Goal: Task Accomplishment & Management: Manage account settings

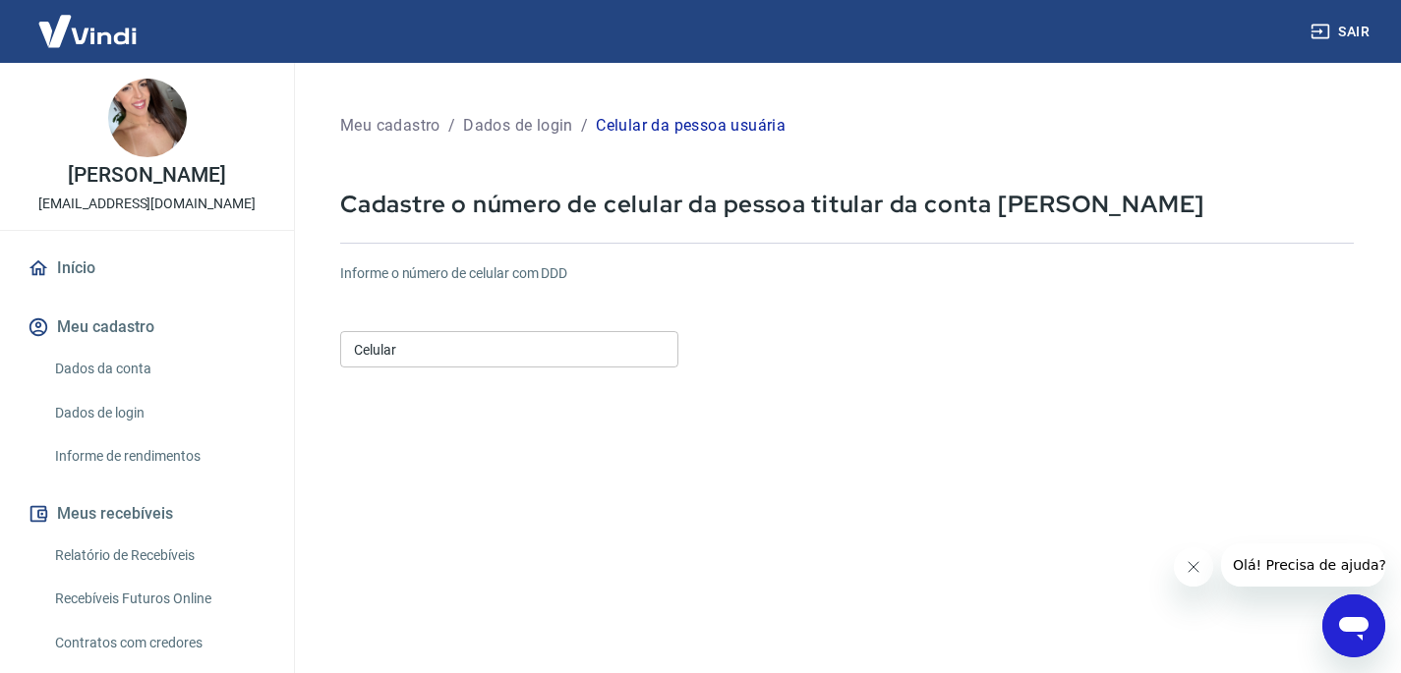
click at [525, 336] on input "Celular" at bounding box center [509, 349] width 338 height 36
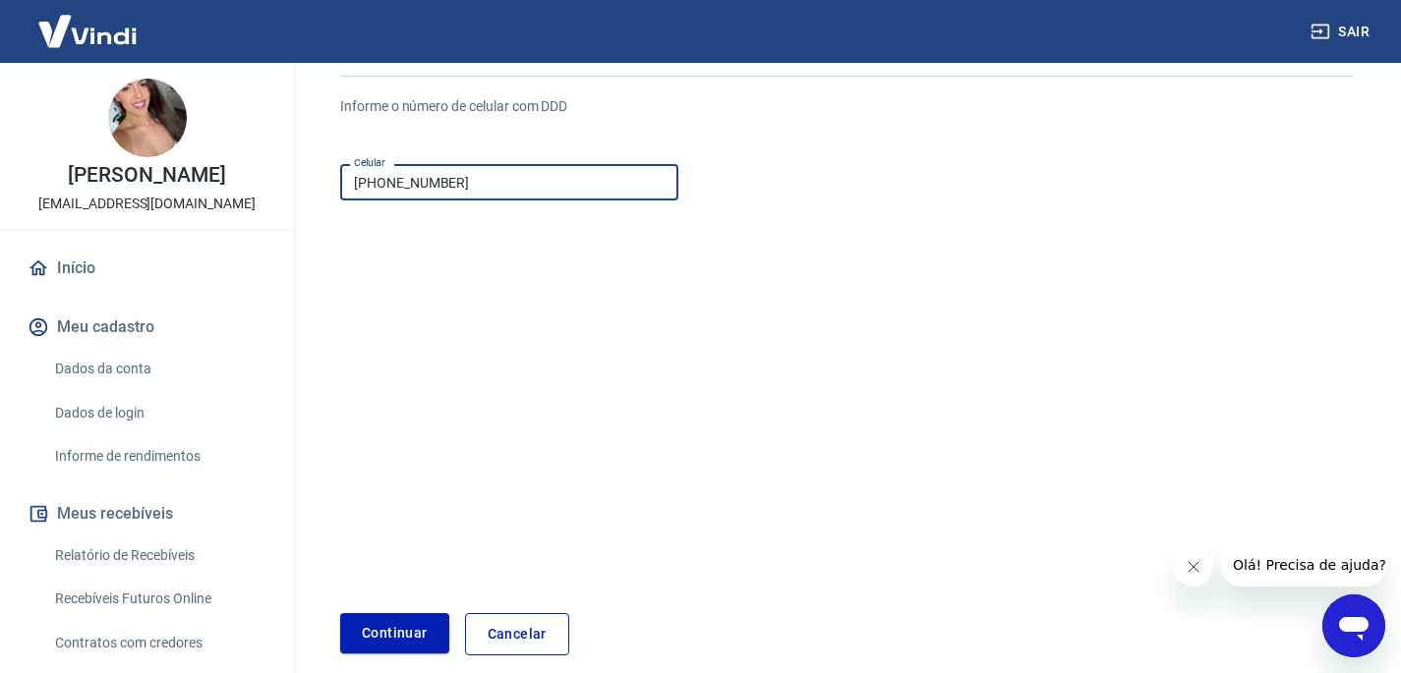
scroll to position [175, 0]
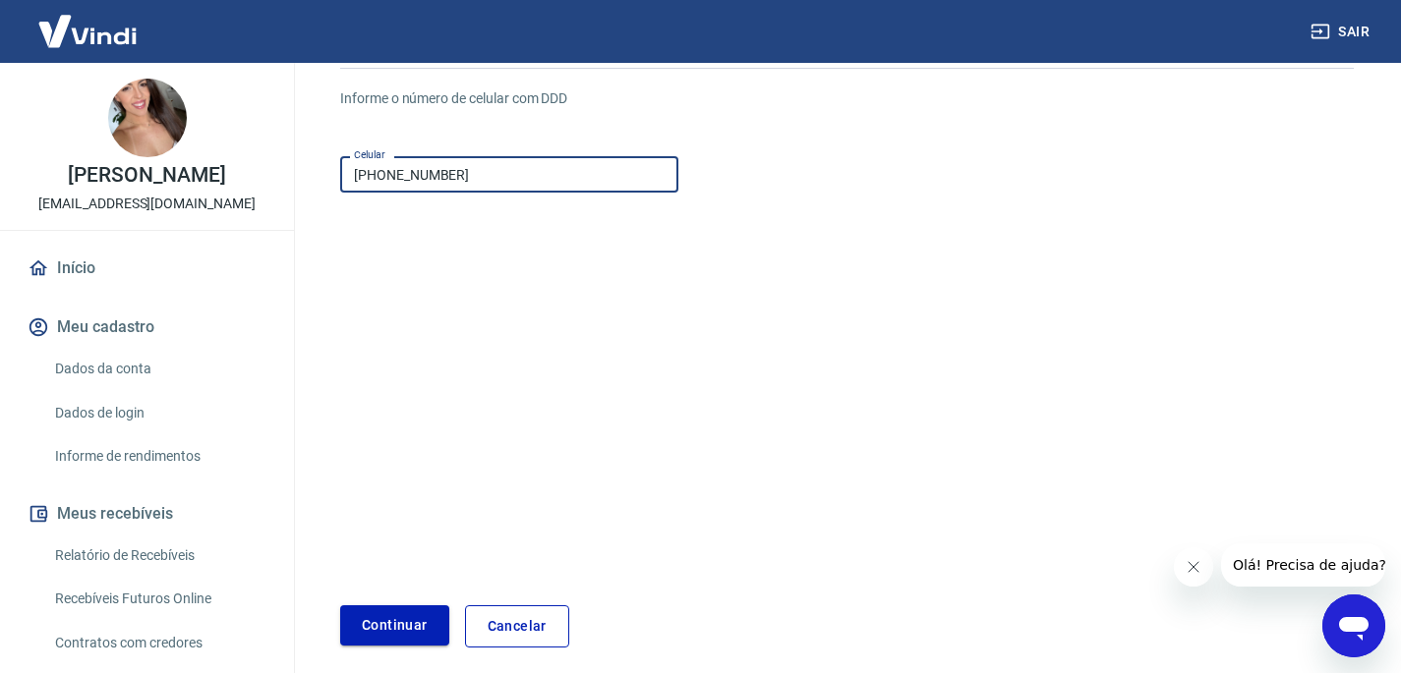
click at [433, 614] on button "Continuar" at bounding box center [394, 626] width 109 height 40
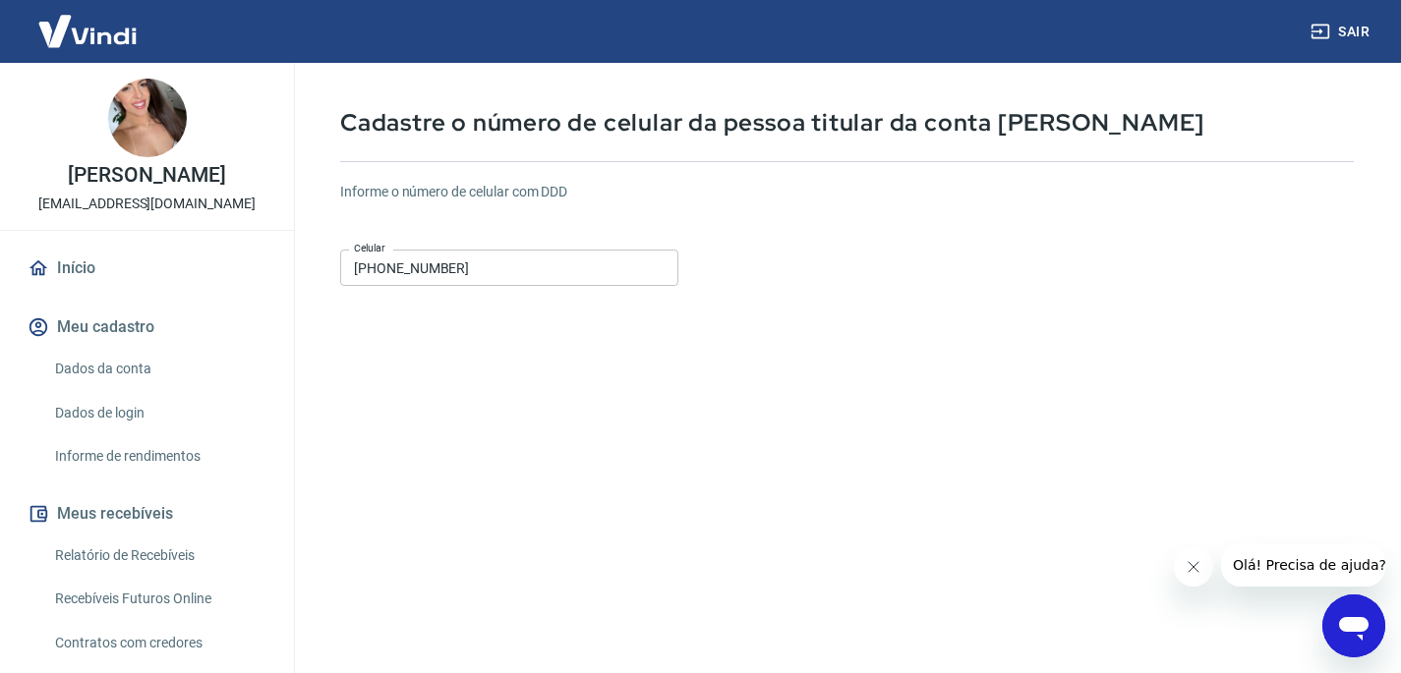
scroll to position [74, 0]
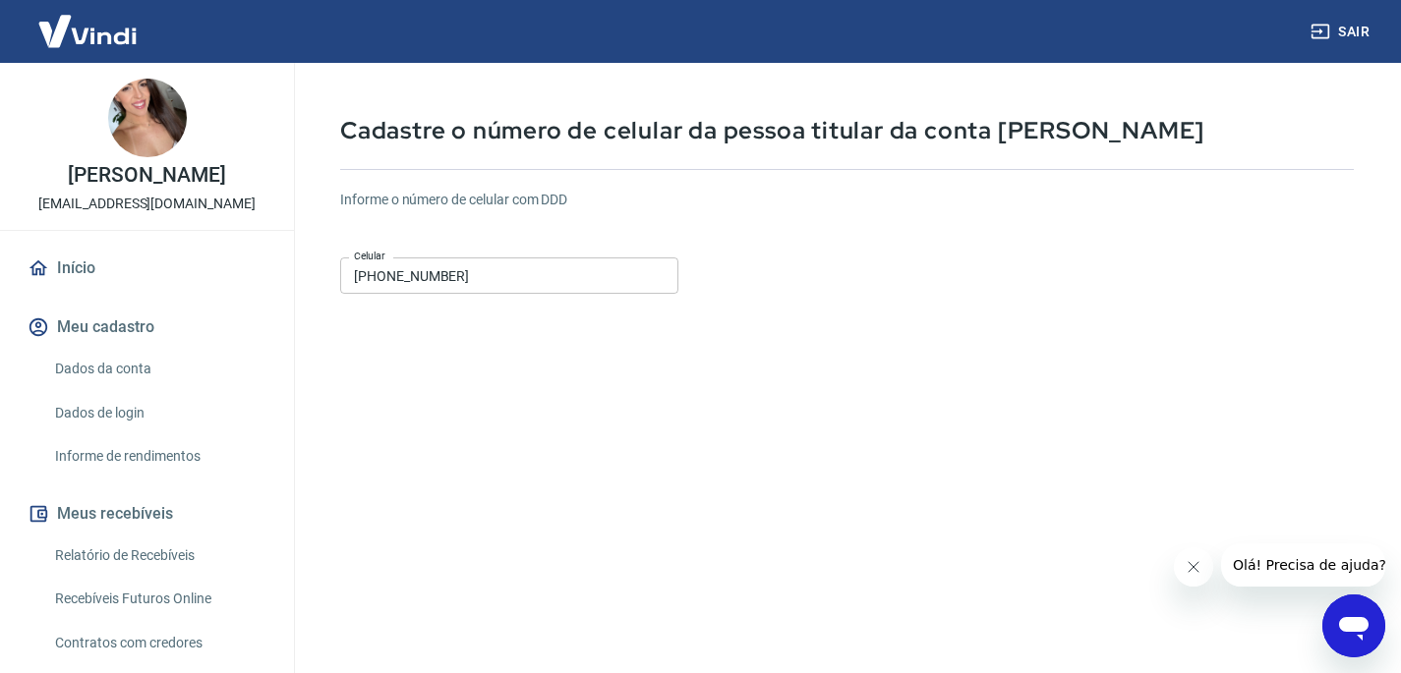
click at [510, 287] on input "[PHONE_NUMBER]" at bounding box center [509, 276] width 338 height 36
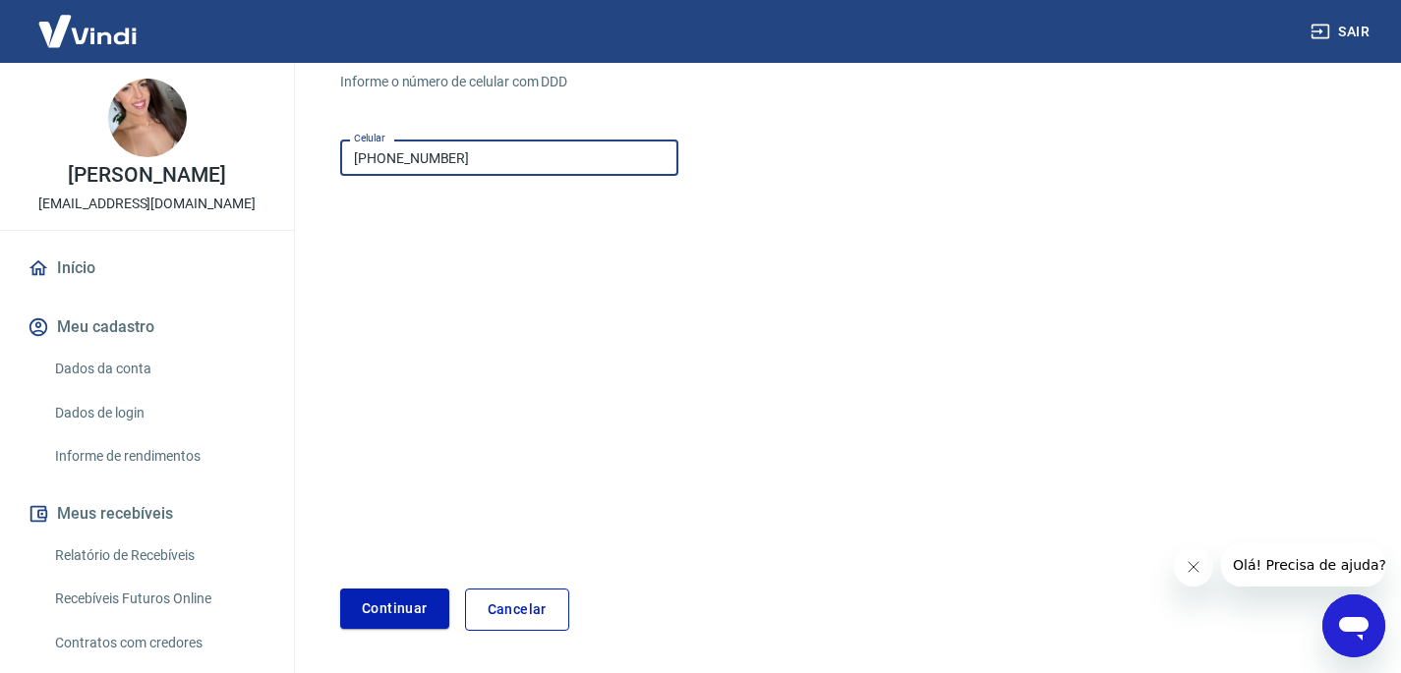
scroll to position [258, 0]
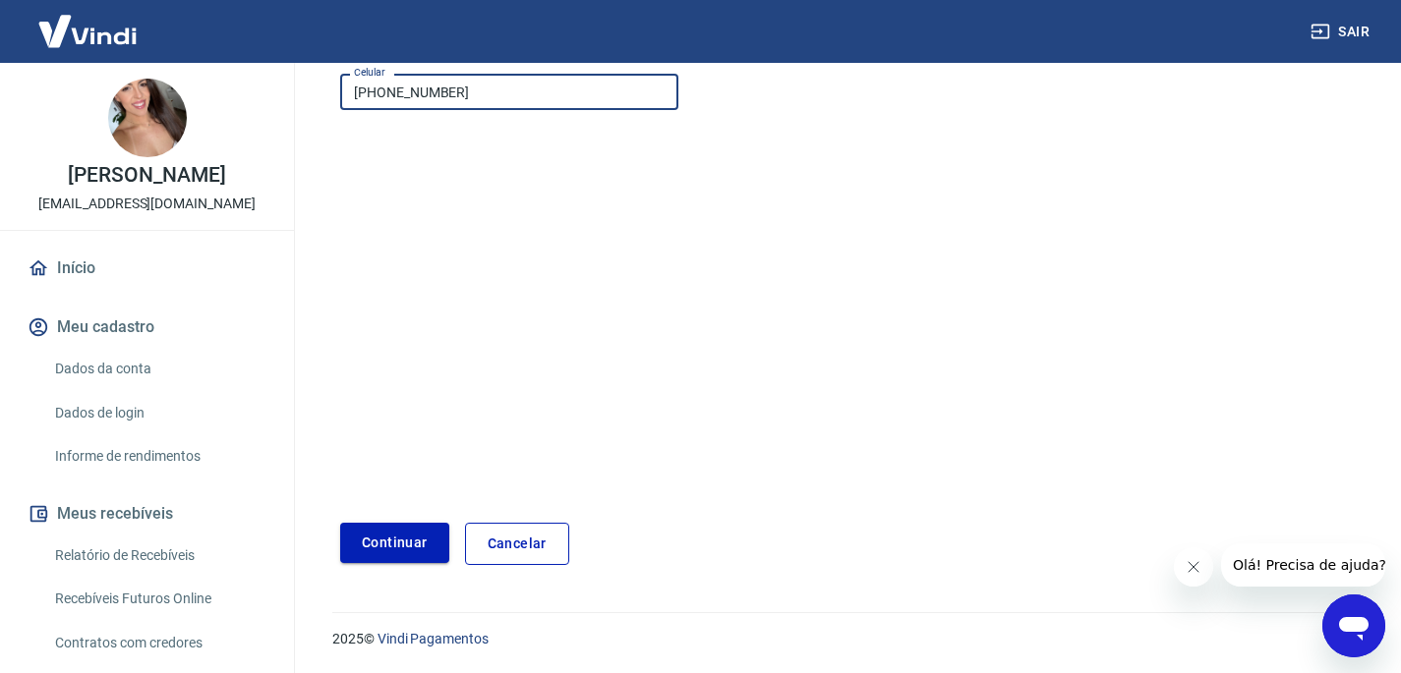
type input "[PHONE_NUMBER]"
click at [421, 532] on button "Continuar" at bounding box center [394, 543] width 109 height 40
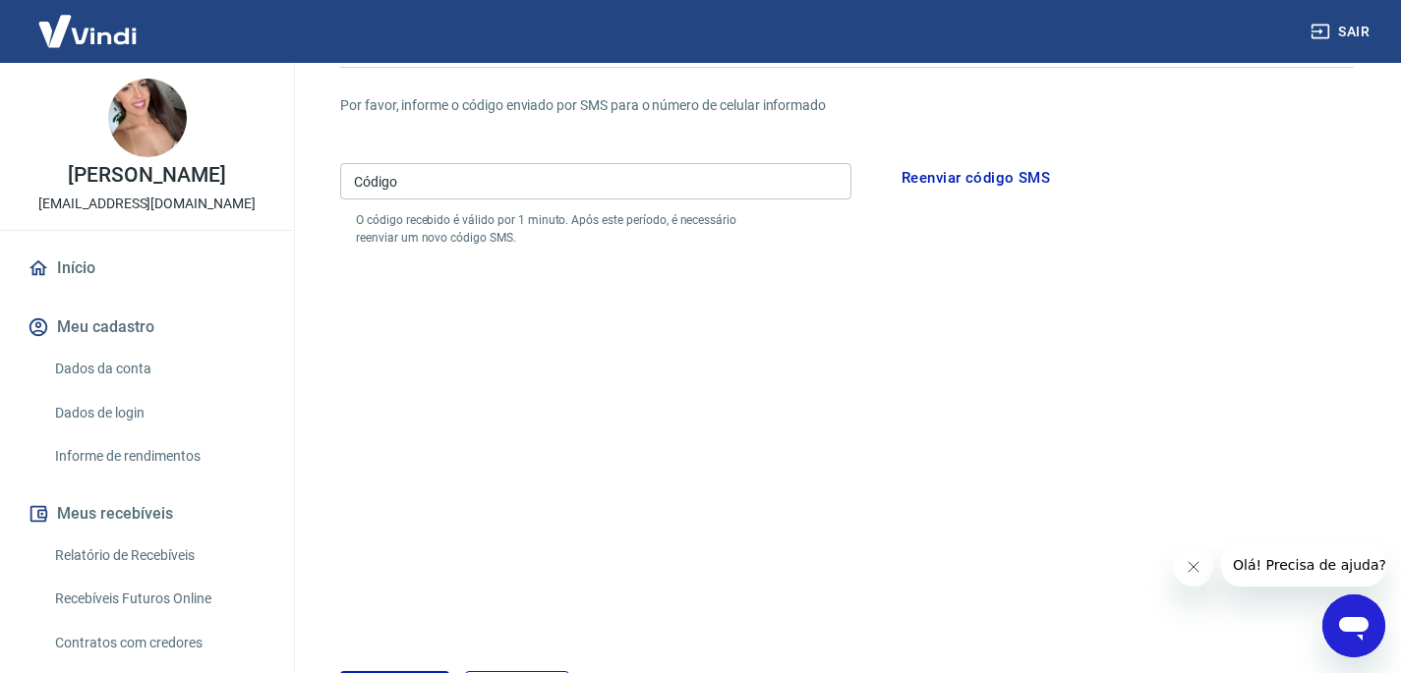
scroll to position [332, 0]
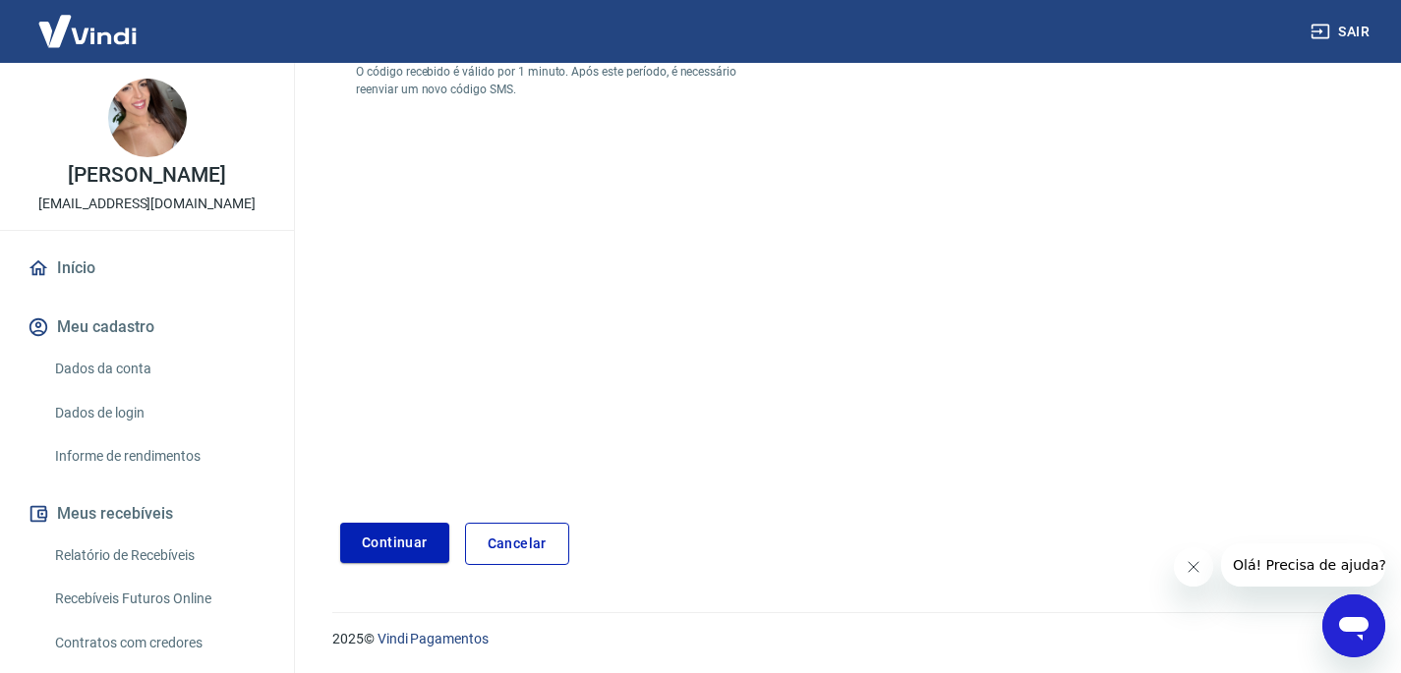
click at [522, 565] on div "Meu cadastro / Dados de login / Editar e-mail Cadastre o número de celular da p…" at bounding box center [847, 171] width 1061 height 835
click at [527, 537] on link "Cancelar" at bounding box center [517, 544] width 104 height 42
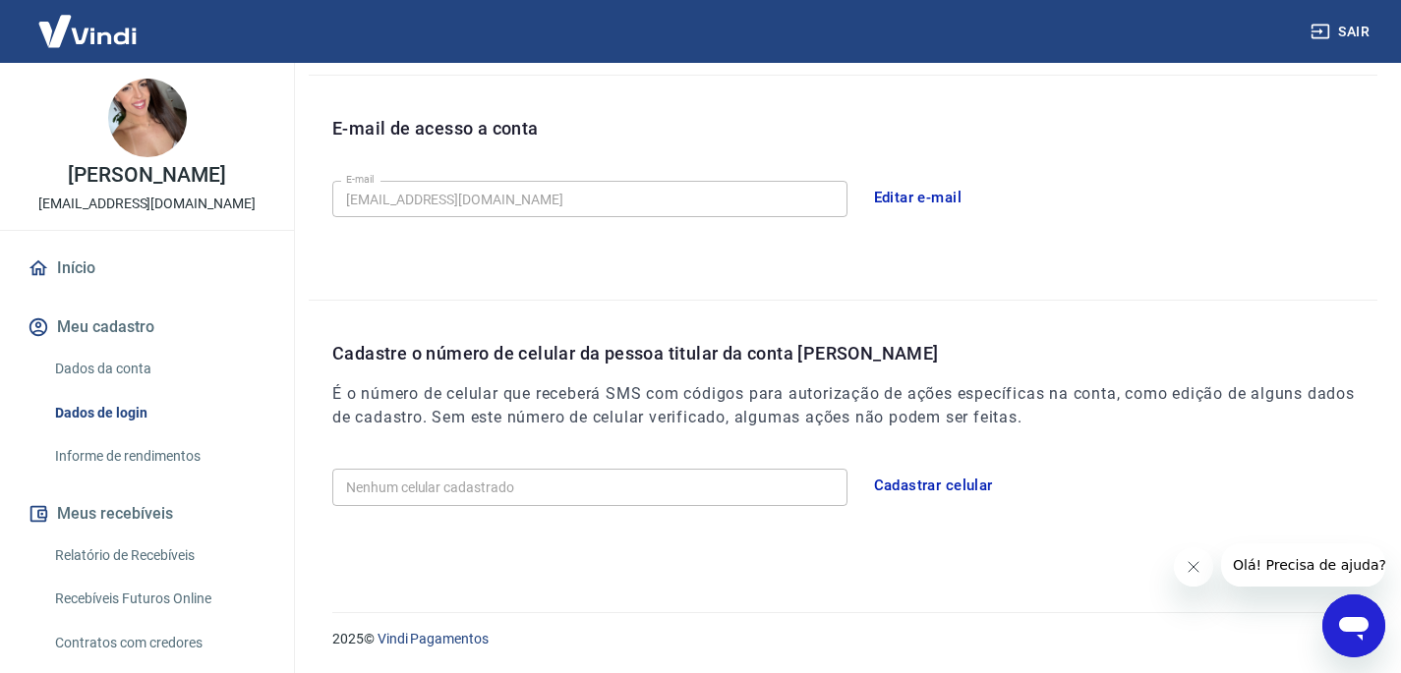
click at [953, 493] on button "Cadastrar celular" at bounding box center [933, 485] width 141 height 41
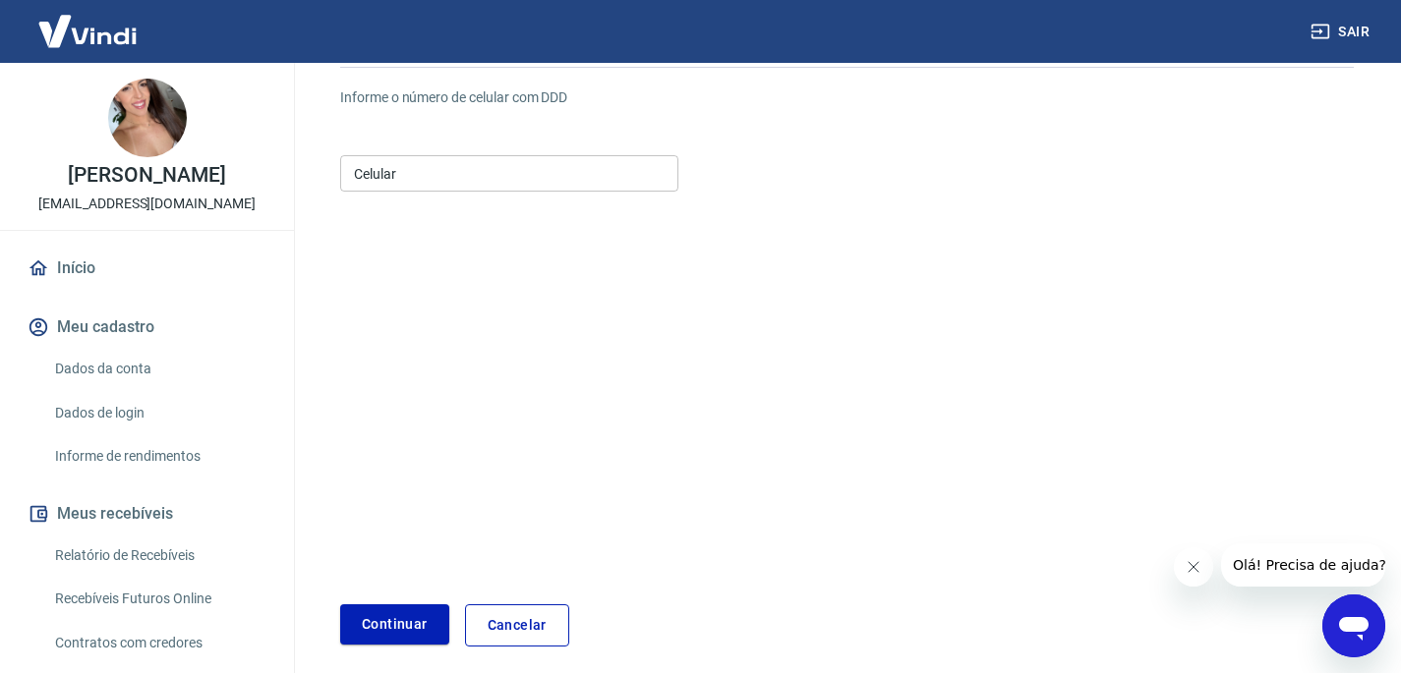
scroll to position [149, 0]
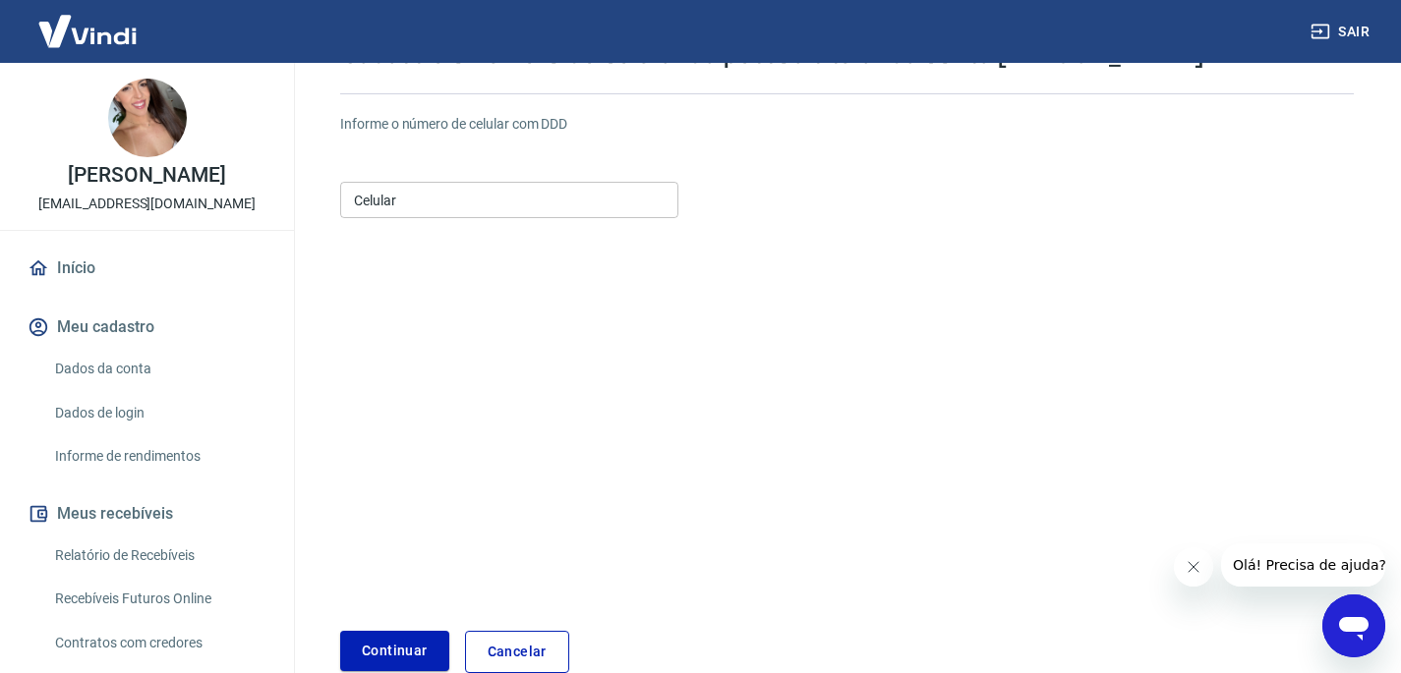
click at [455, 195] on input "Celular" at bounding box center [509, 200] width 338 height 36
type input "[PHONE_NUMBER]"
click at [405, 653] on button "Continuar" at bounding box center [394, 651] width 109 height 40
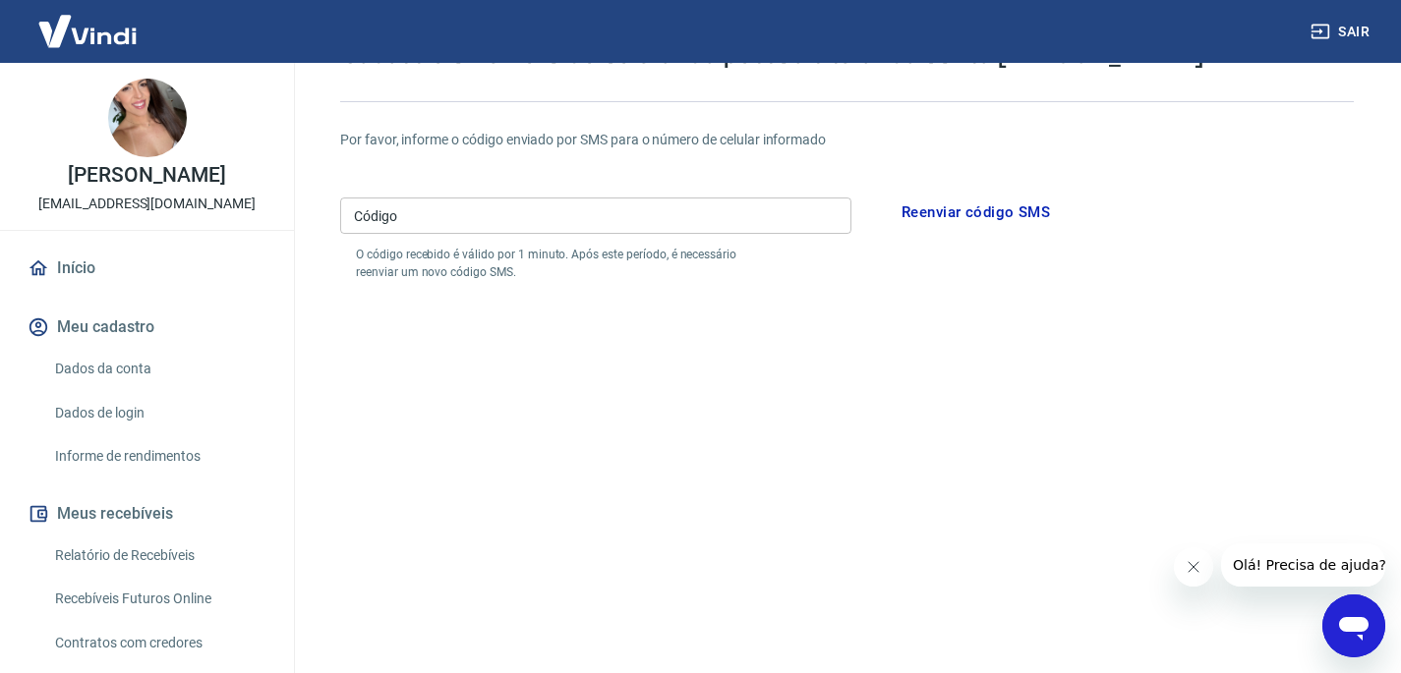
click at [570, 221] on input "Código" at bounding box center [595, 216] width 511 height 36
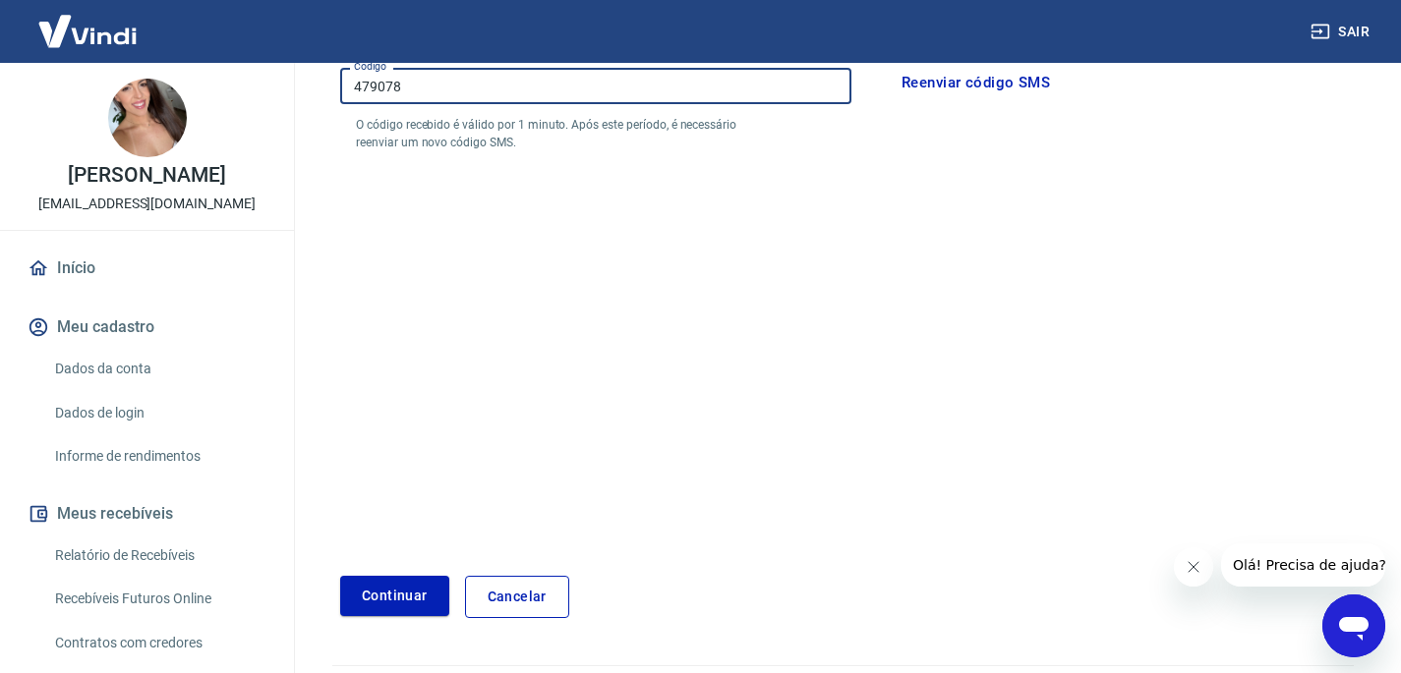
scroll to position [288, 0]
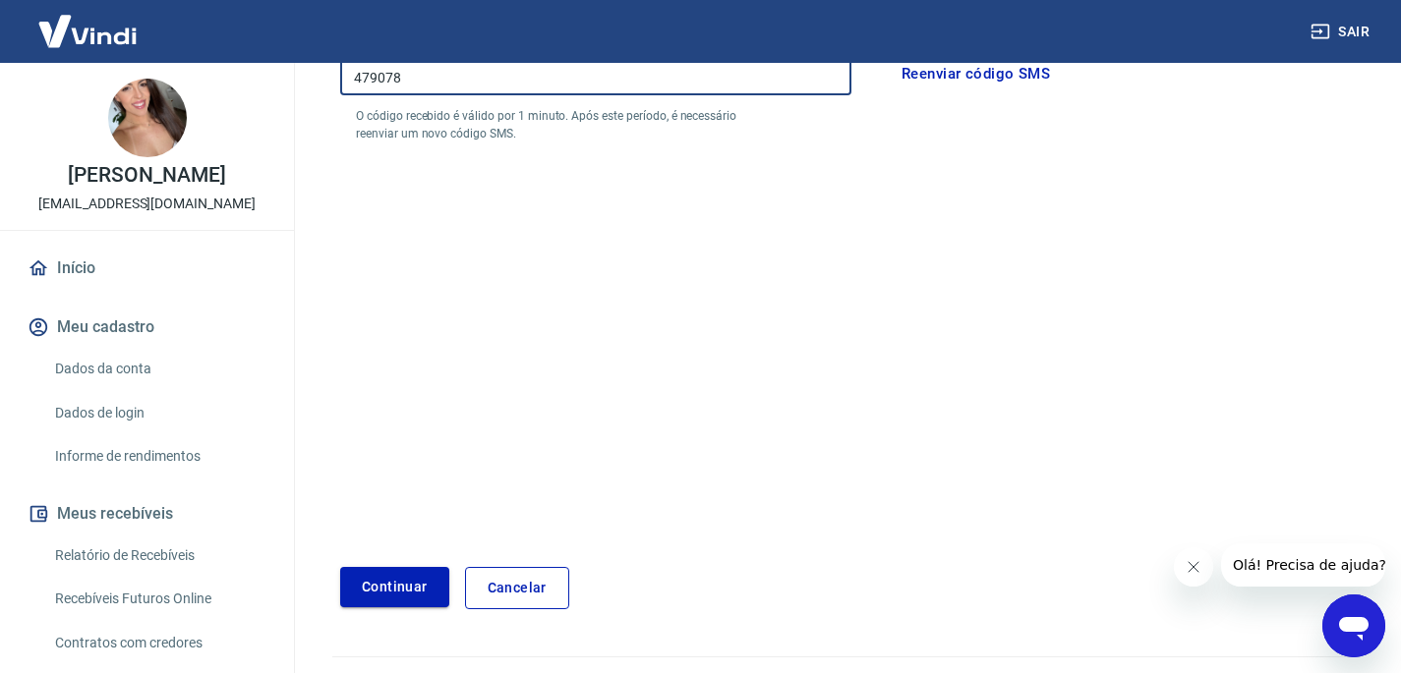
type input "479078"
click at [388, 588] on button "Continuar" at bounding box center [394, 587] width 109 height 40
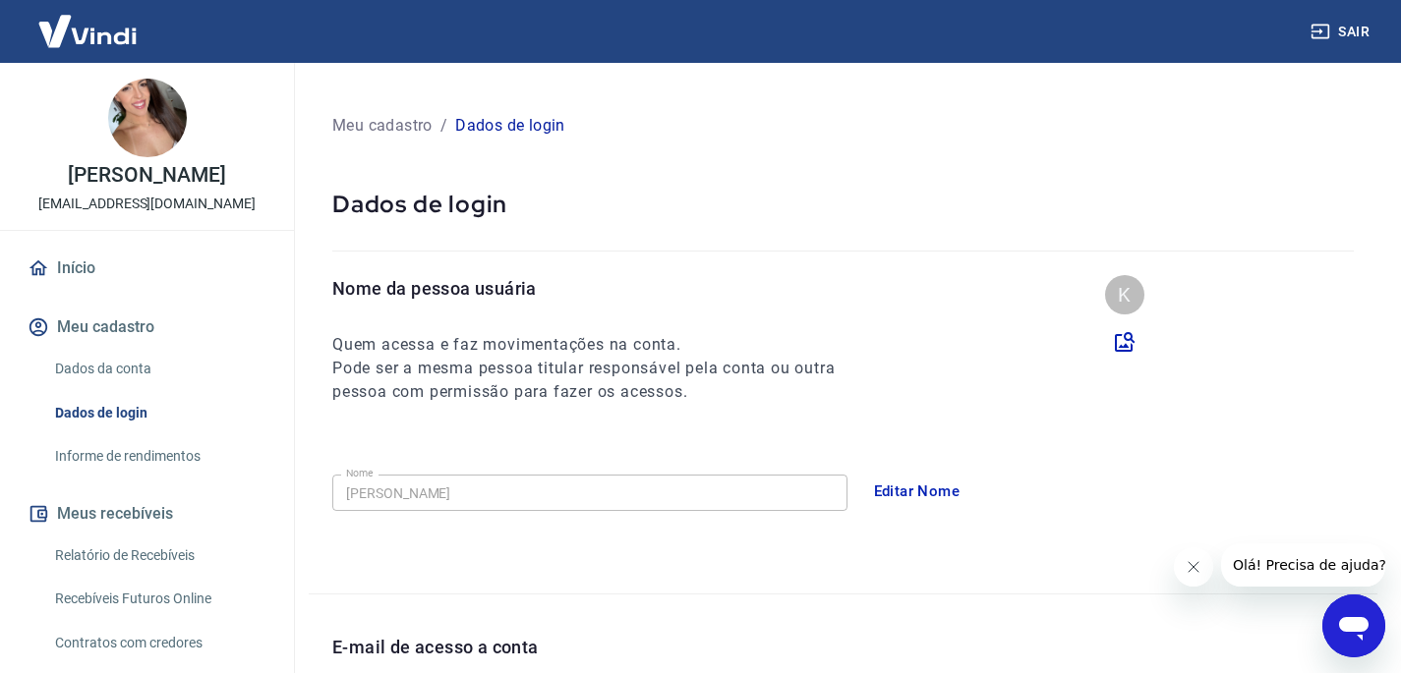
click at [105, 24] on img at bounding box center [88, 31] width 128 height 60
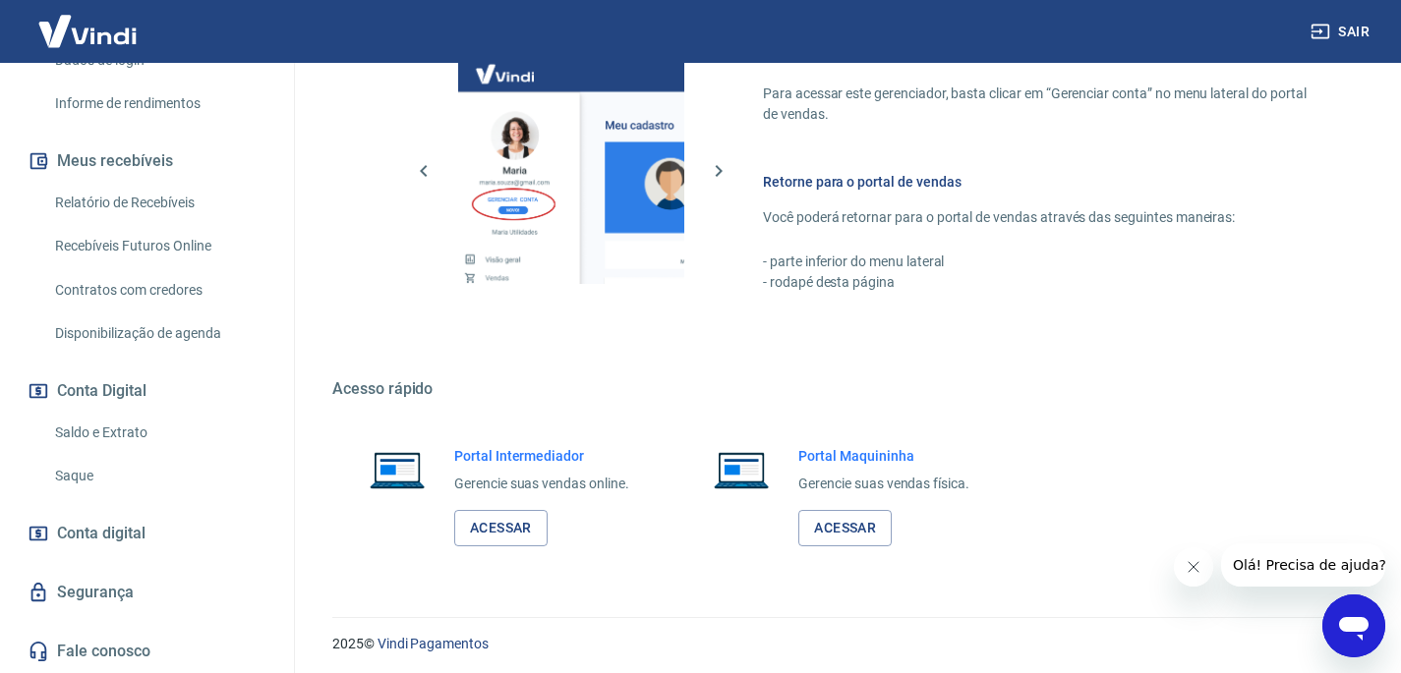
scroll to position [899, 0]
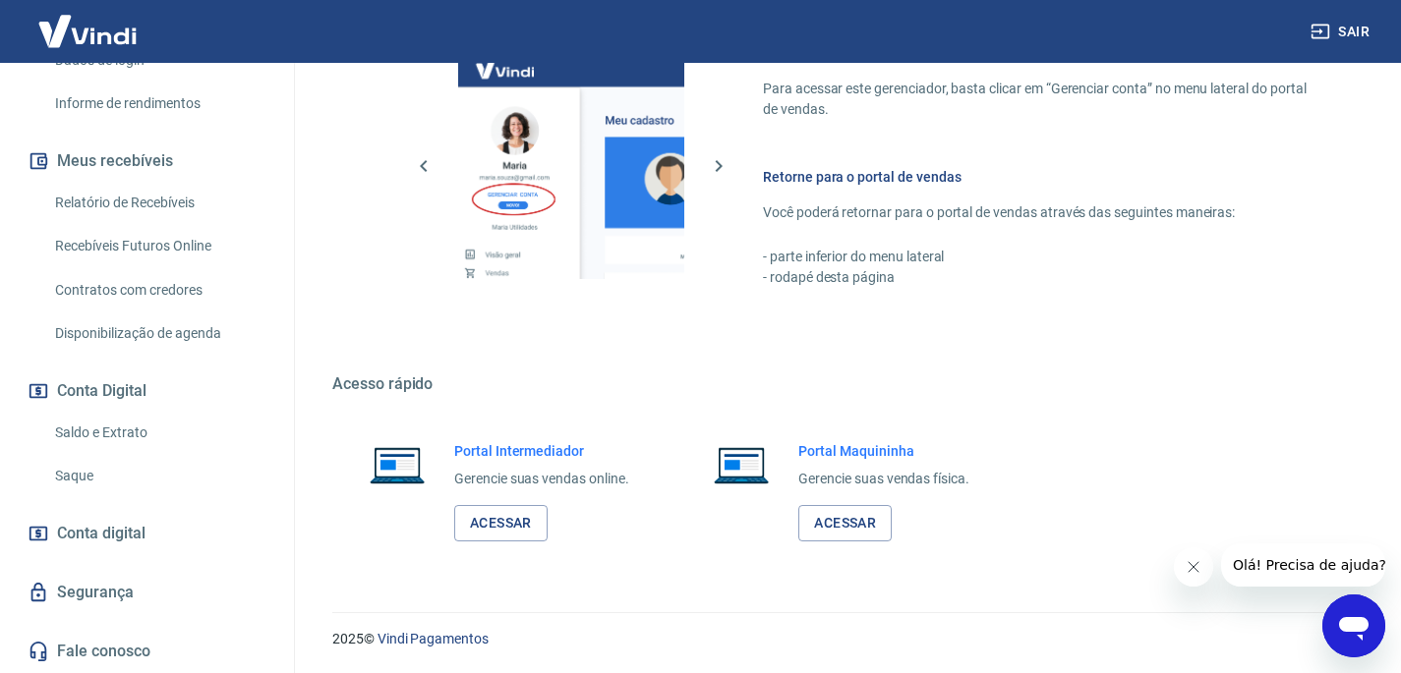
click at [727, 466] on img at bounding box center [741, 464] width 83 height 47
